Goal: Find specific page/section: Find specific page/section

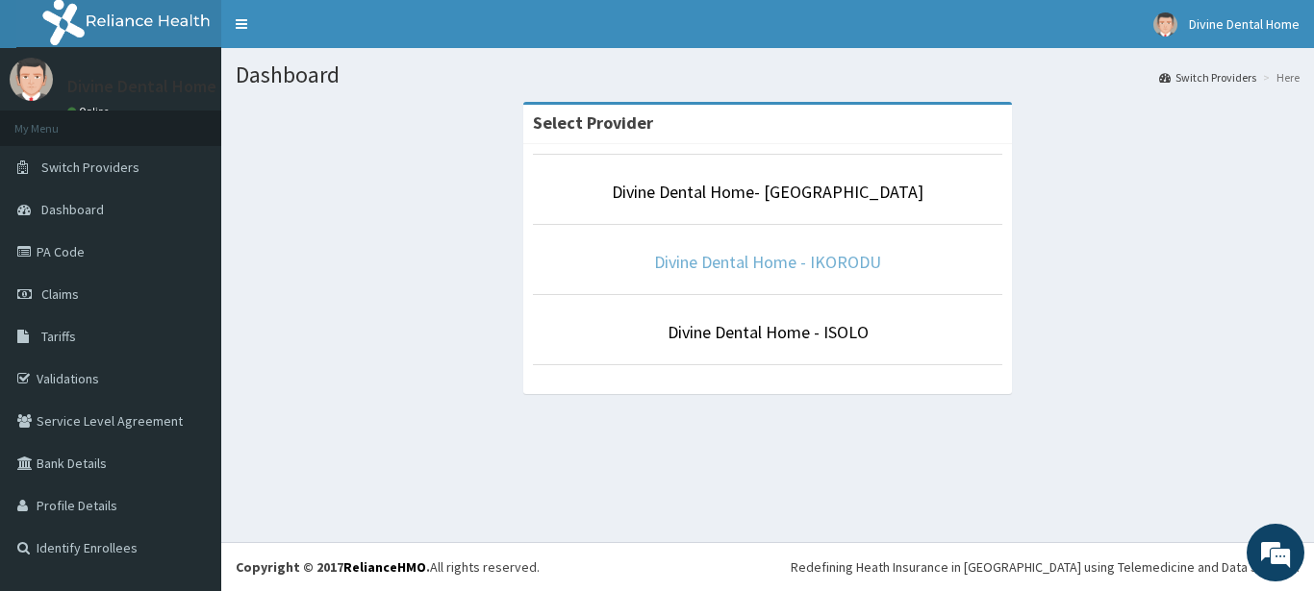
click at [793, 264] on link "Divine Dental Home - IKORODU" at bounding box center [767, 262] width 227 height 22
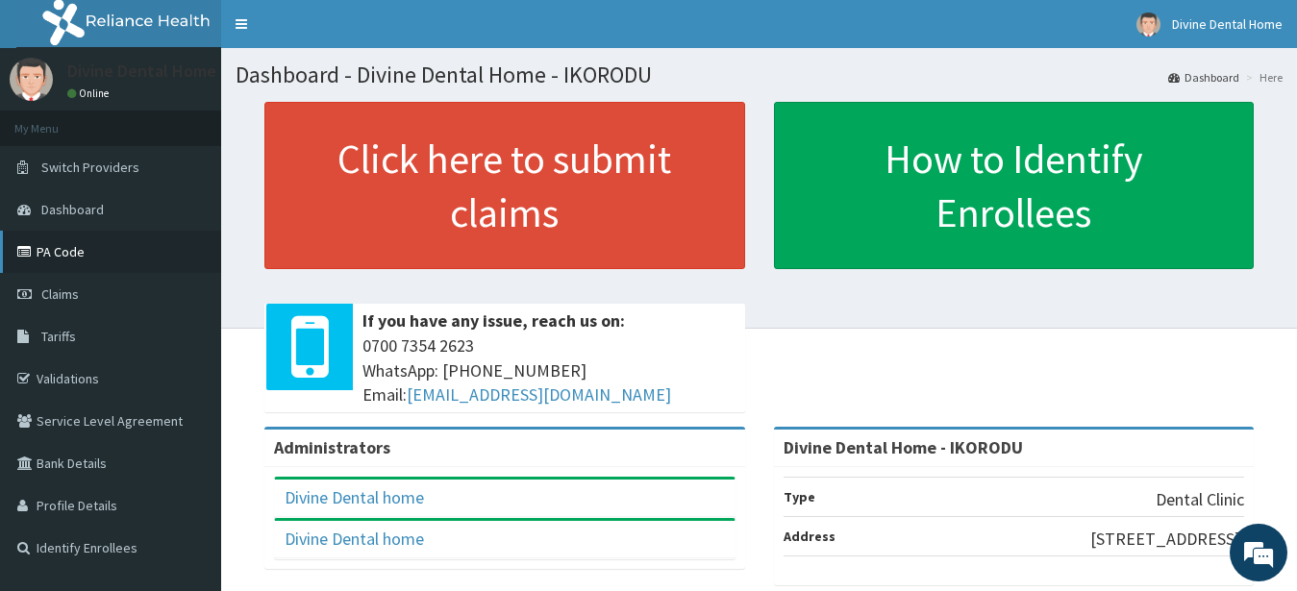
click at [67, 247] on link "PA Code" at bounding box center [110, 252] width 221 height 42
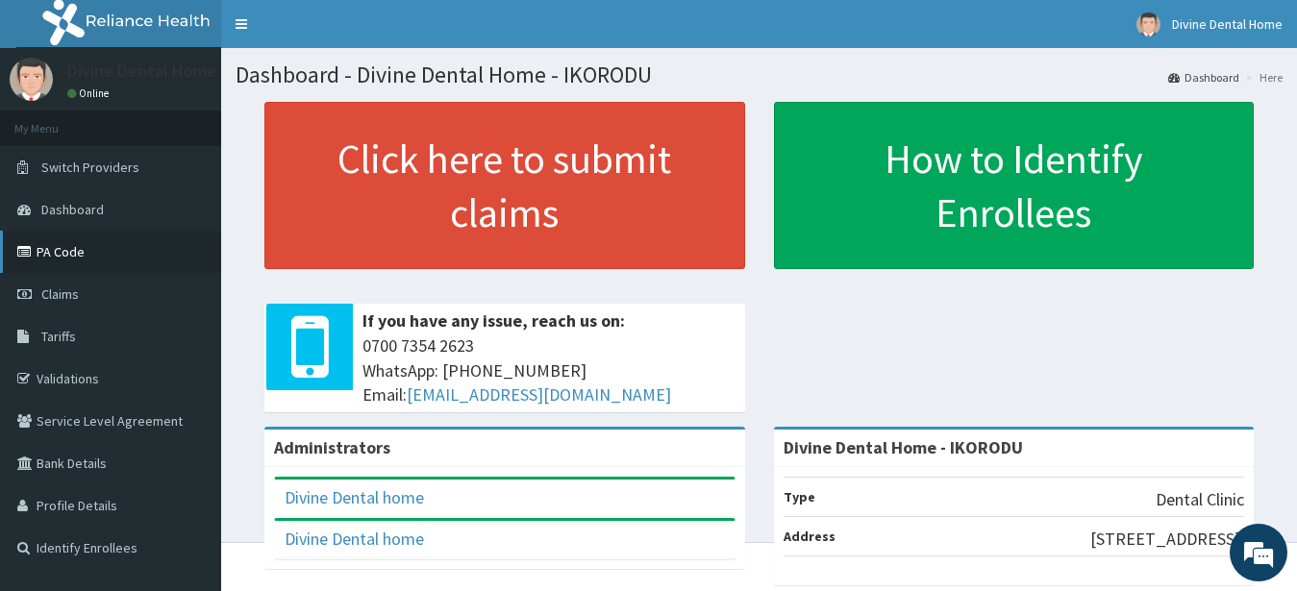
click at [51, 258] on link "PA Code" at bounding box center [110, 252] width 221 height 42
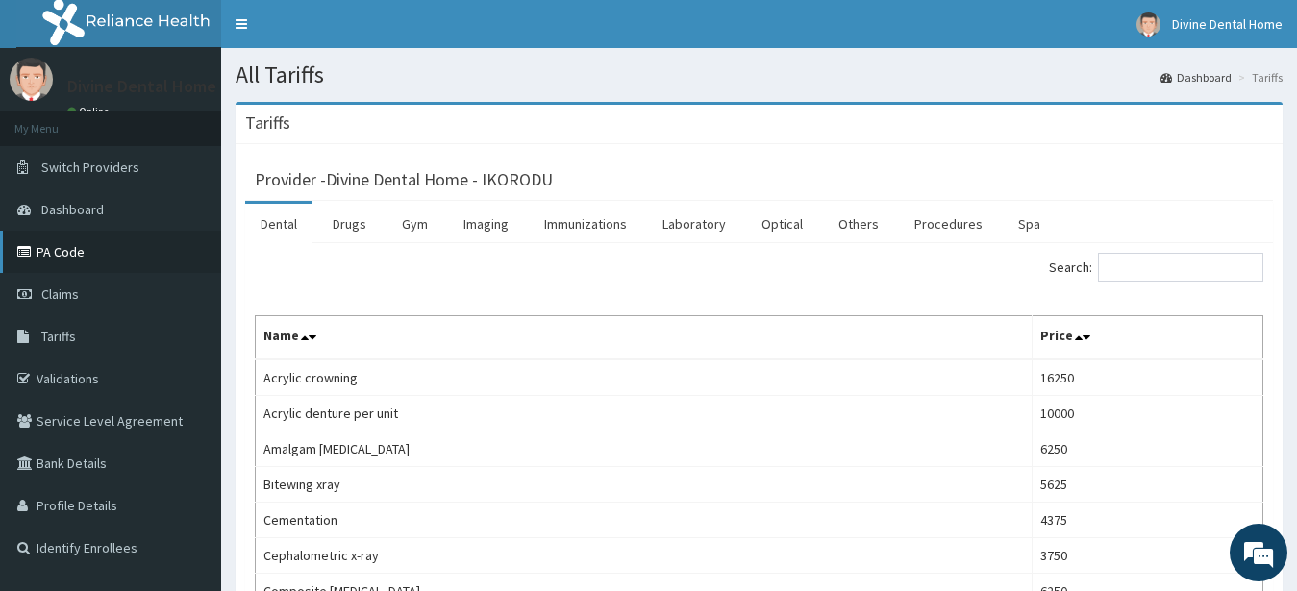
click at [54, 258] on link "PA Code" at bounding box center [110, 252] width 221 height 42
